Goal: Transaction & Acquisition: Purchase product/service

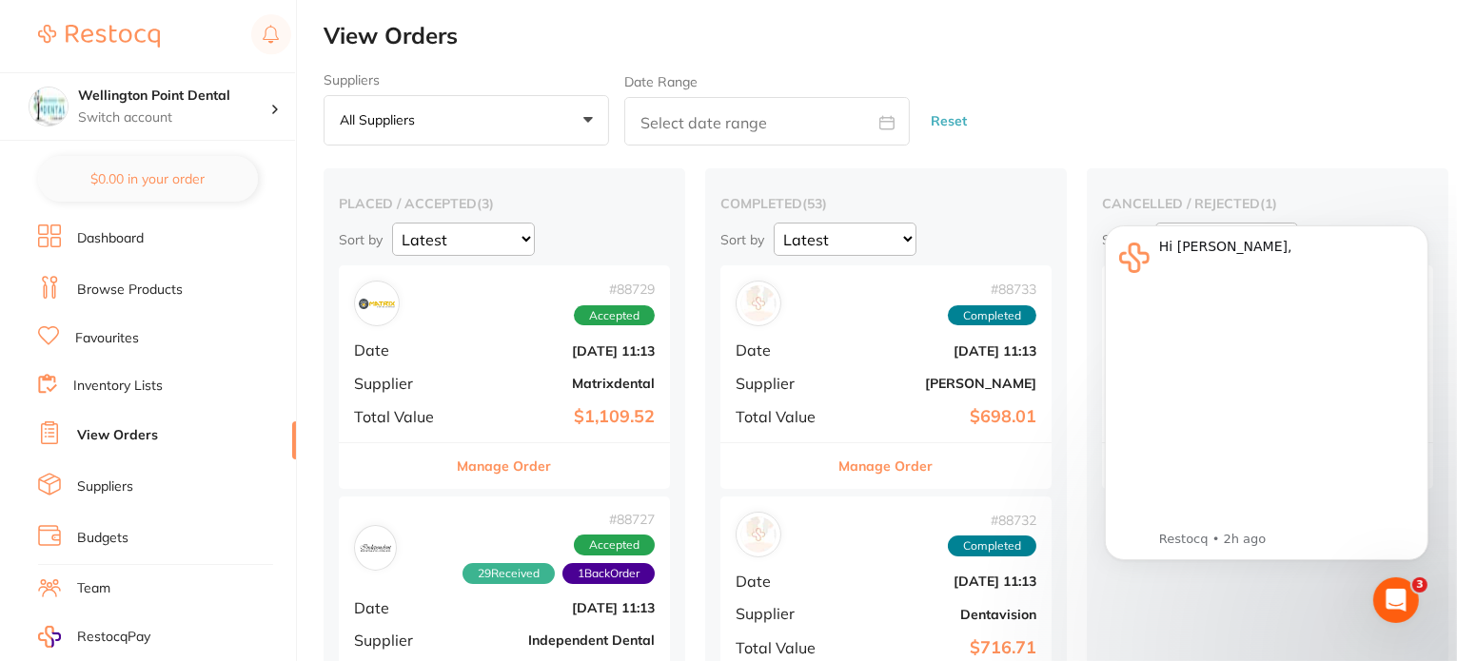
click at [127, 285] on link "Browse Products" at bounding box center [130, 290] width 106 height 19
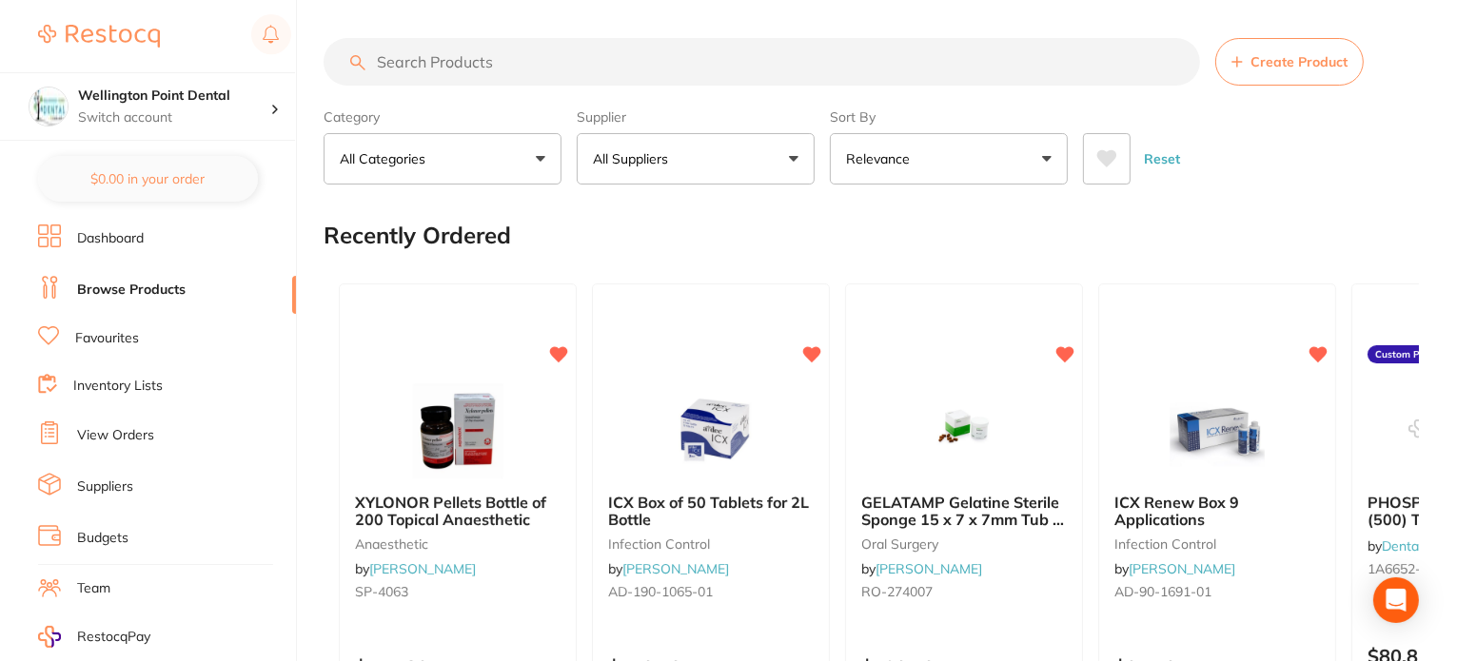
click at [789, 168] on button "All Suppliers" at bounding box center [696, 158] width 238 height 51
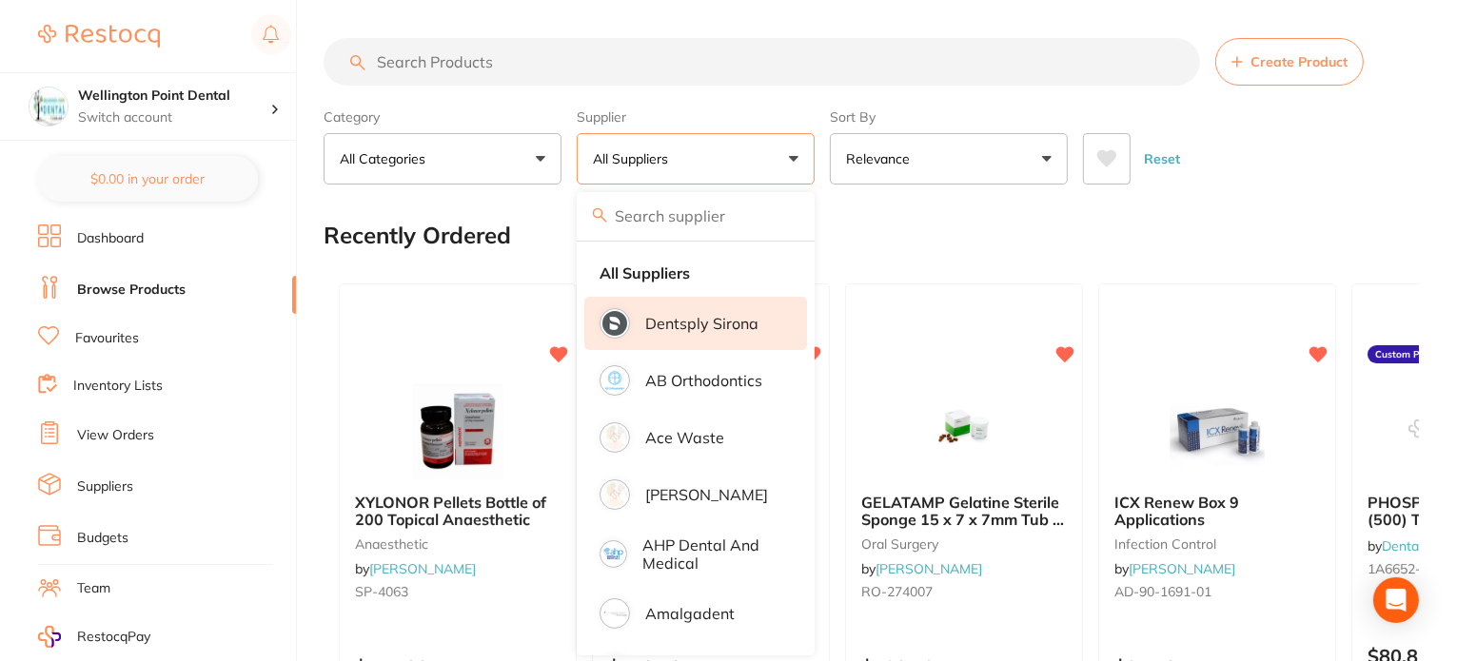
click at [724, 328] on p "Dentsply Sirona" at bounding box center [701, 323] width 113 height 17
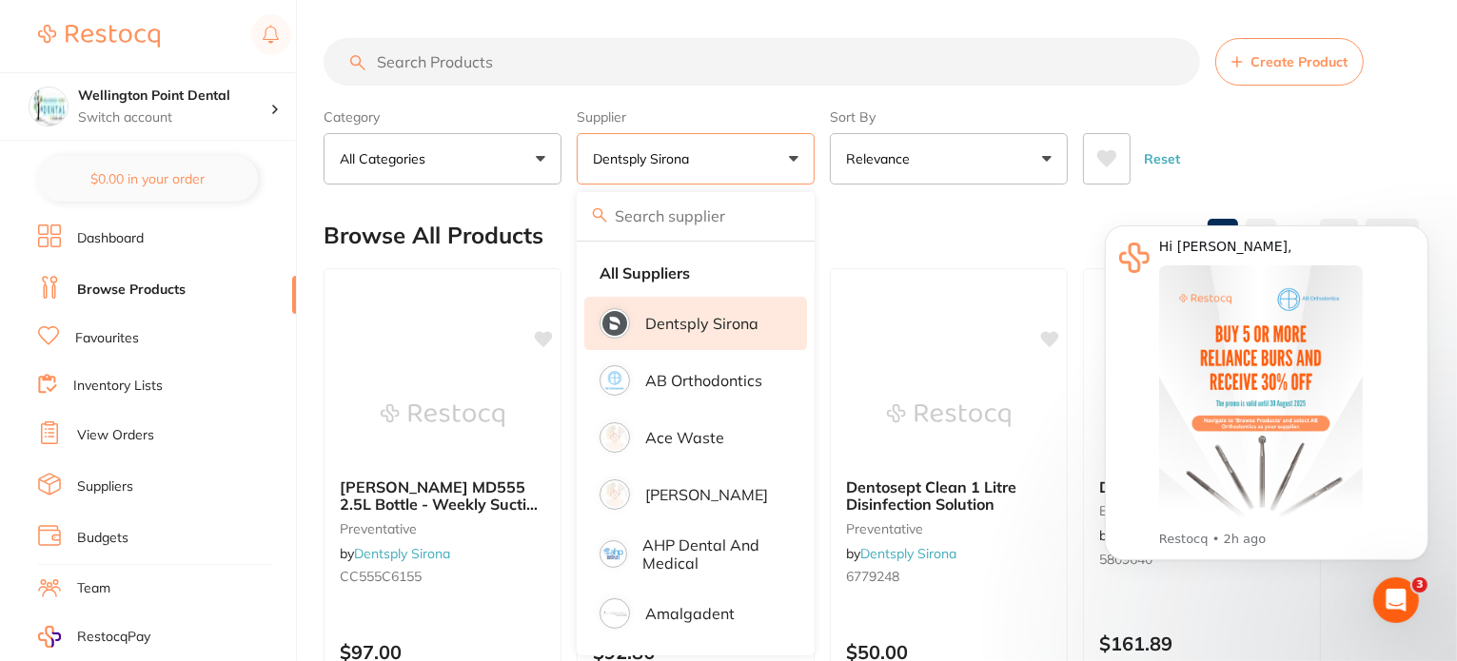
click at [563, 66] on input "search" at bounding box center [761, 62] width 876 height 48
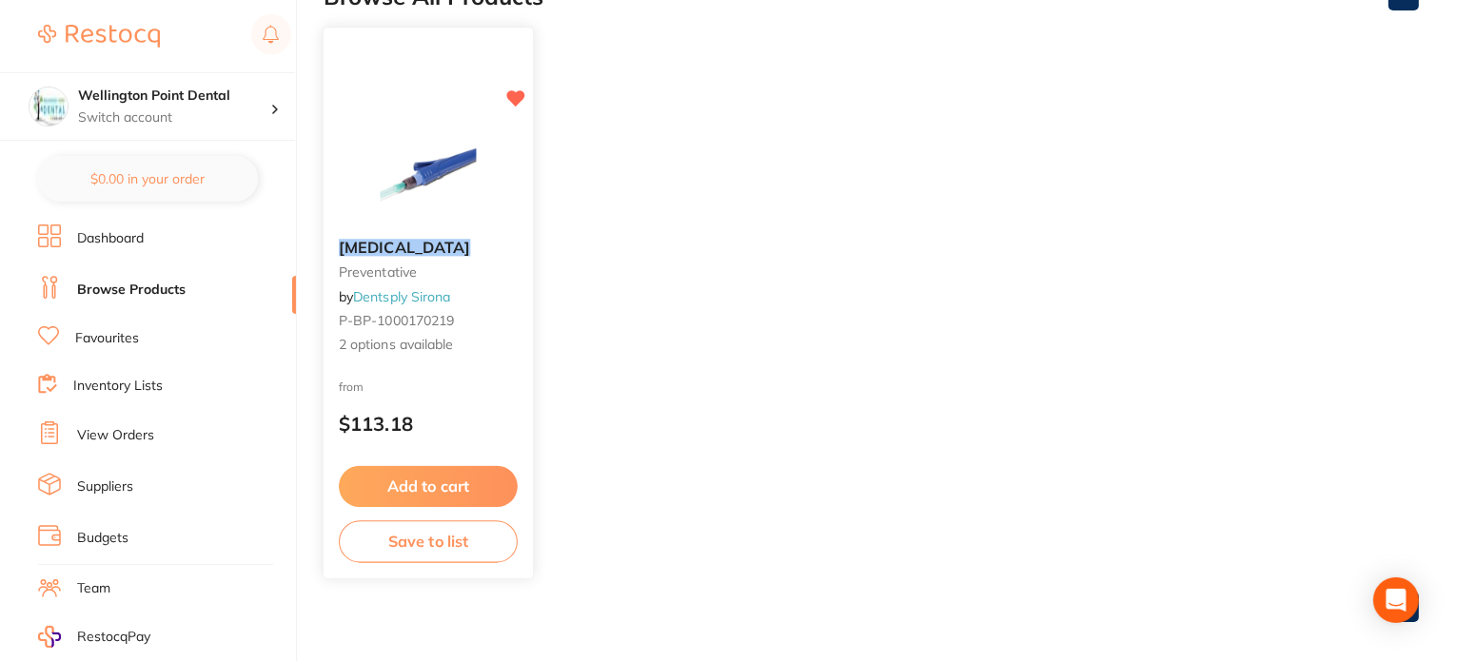
scroll to position [252, 0]
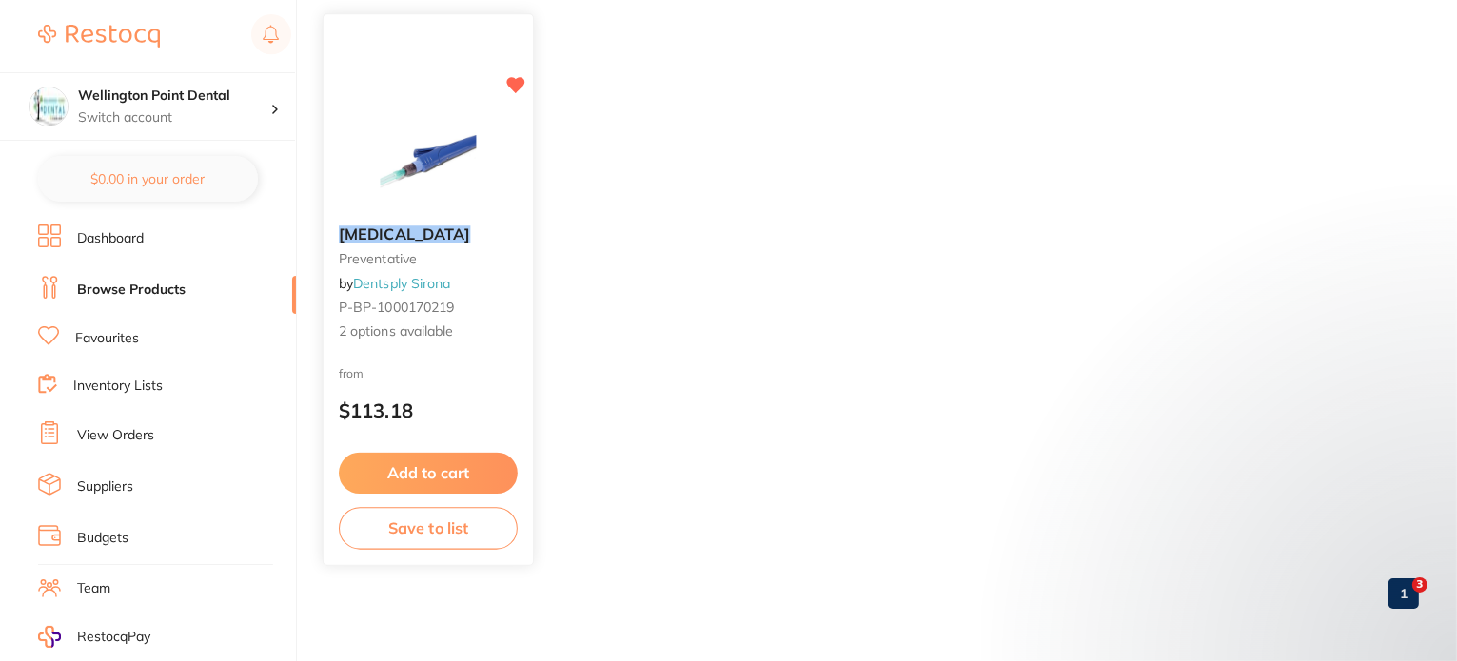
type input "oraquix"
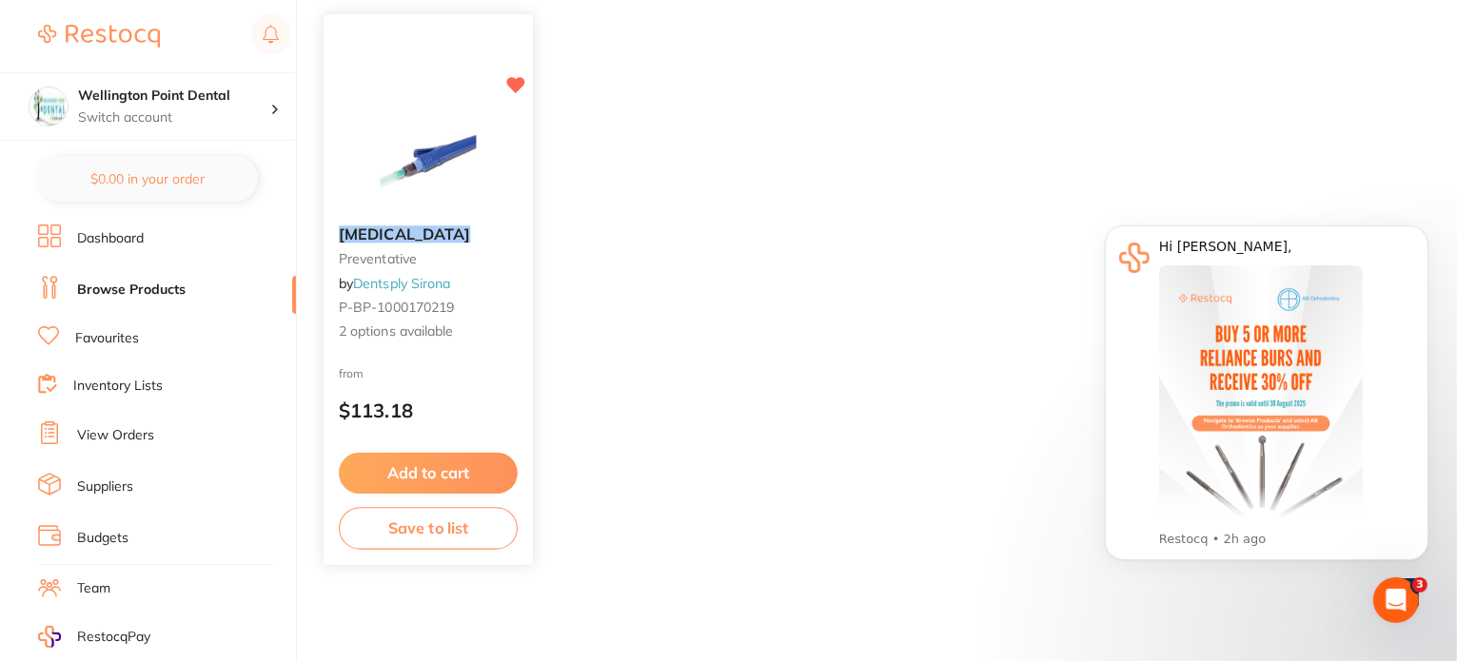
scroll to position [0, 0]
click at [377, 333] on span "2 options available" at bounding box center [428, 332] width 179 height 19
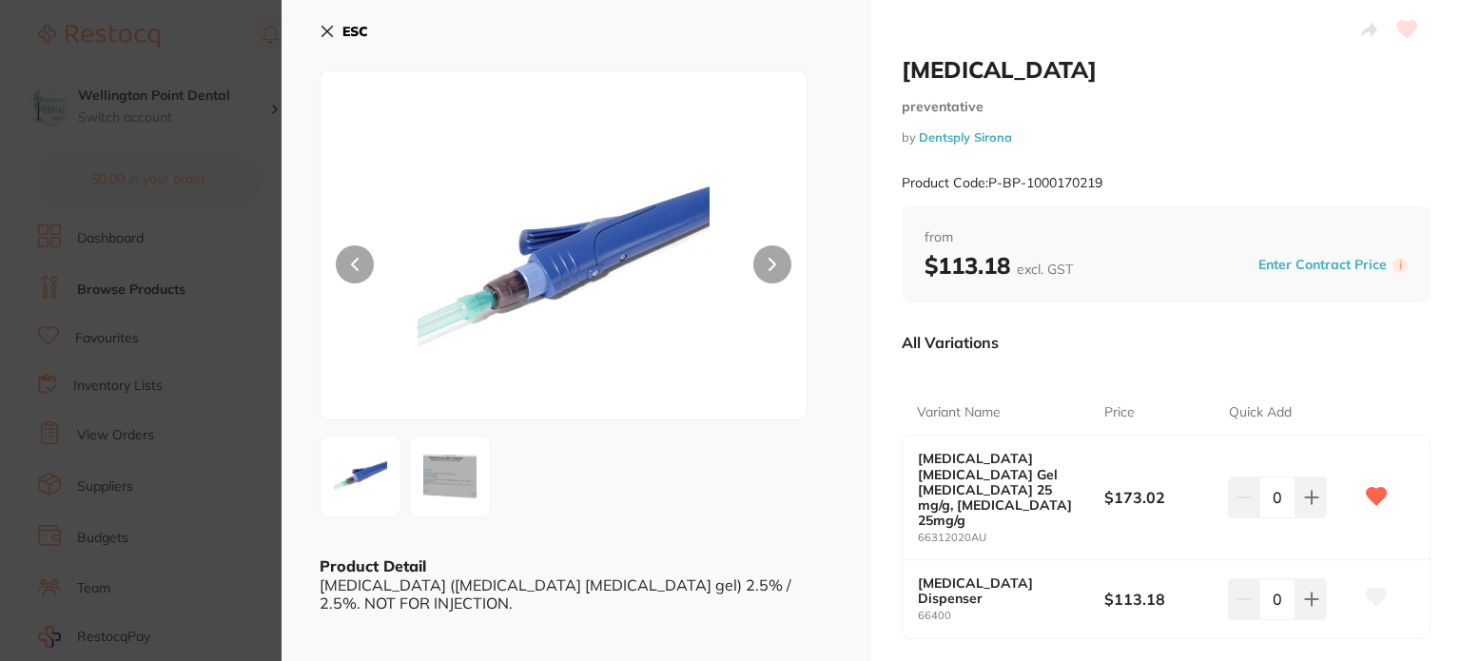
click at [348, 29] on b "ESC" at bounding box center [356, 31] width 26 height 17
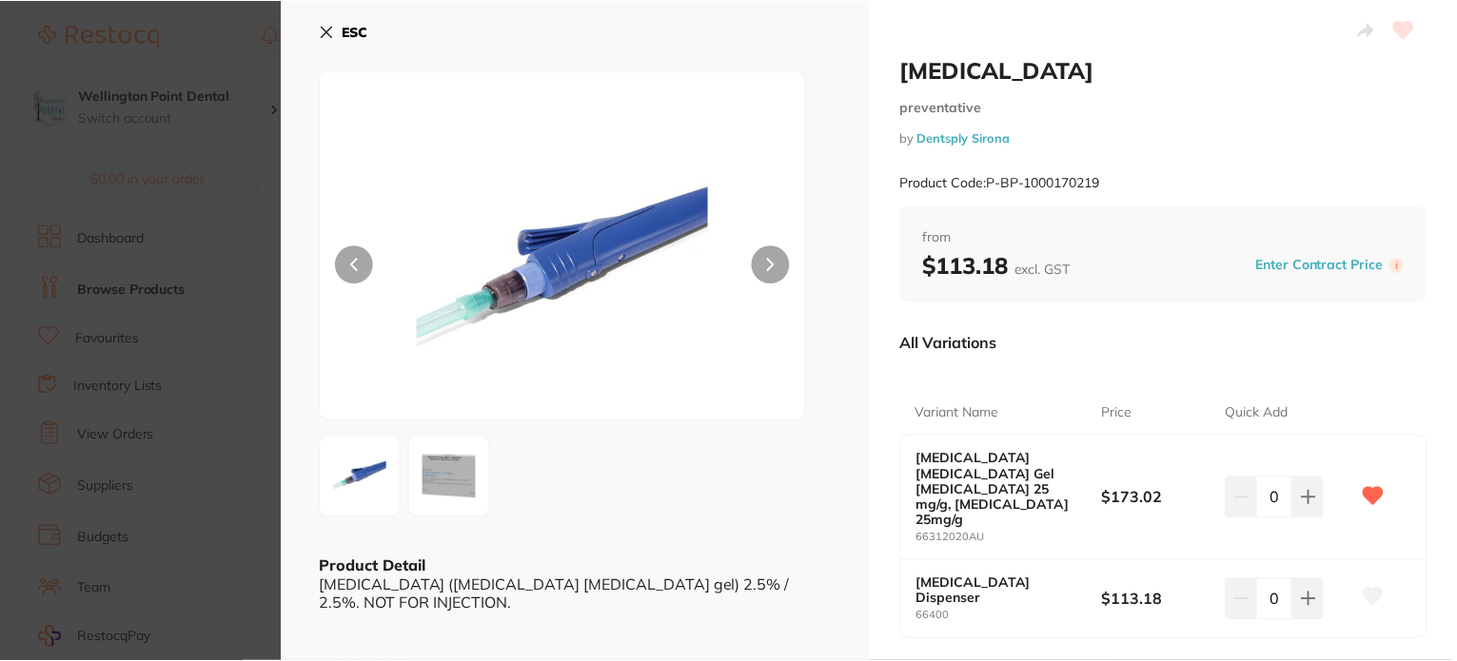
scroll to position [252, 0]
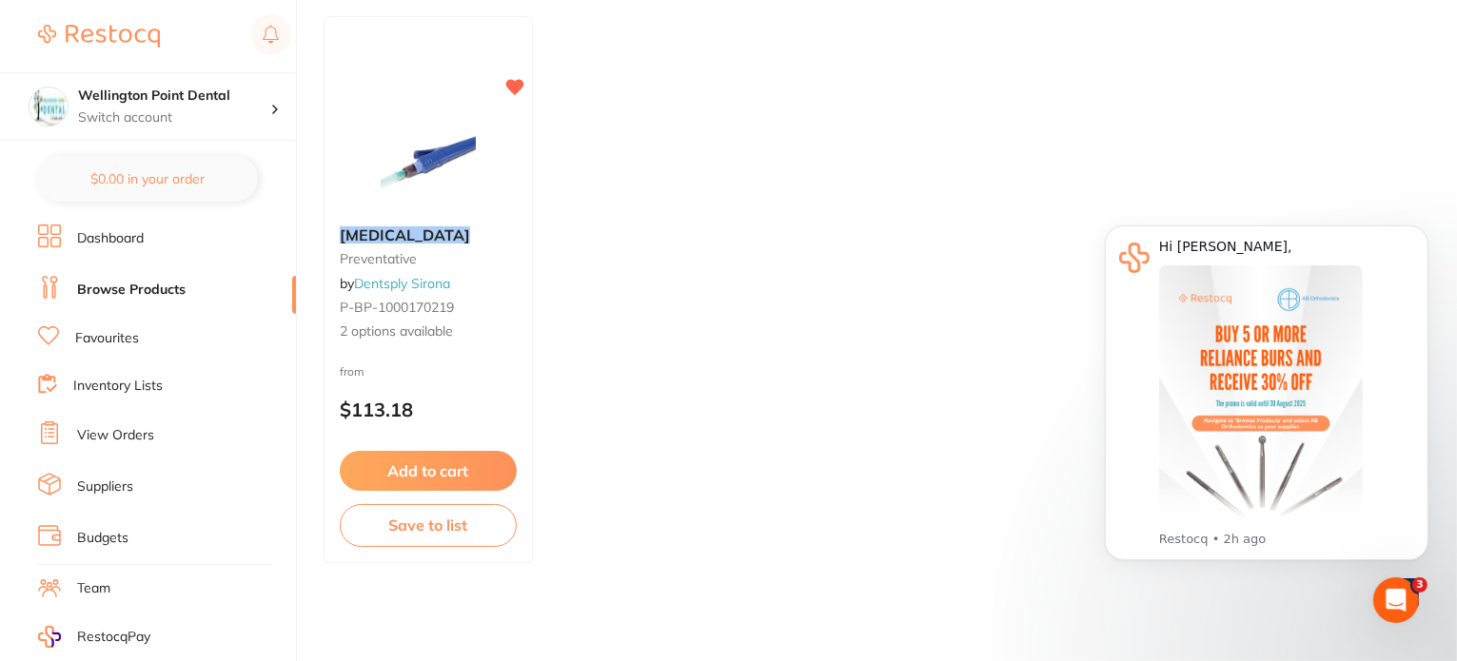
click at [133, 38] on img at bounding box center [99, 36] width 122 height 23
